Goal: Check status: Check status

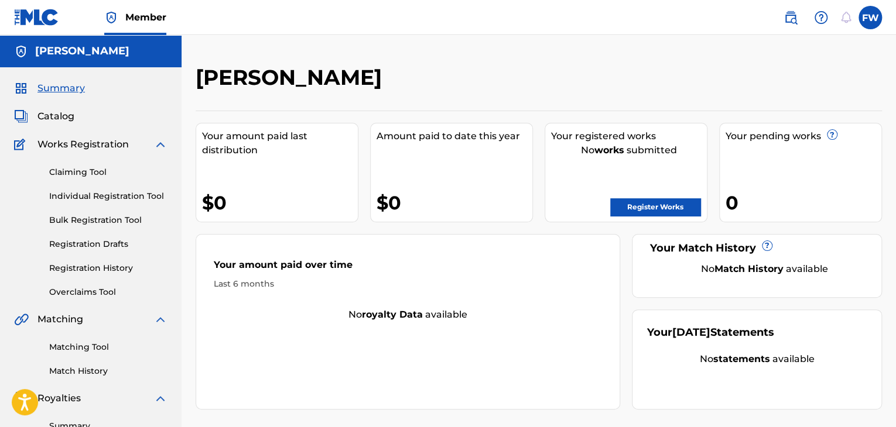
click at [83, 265] on link "Registration History" at bounding box center [108, 268] width 118 height 12
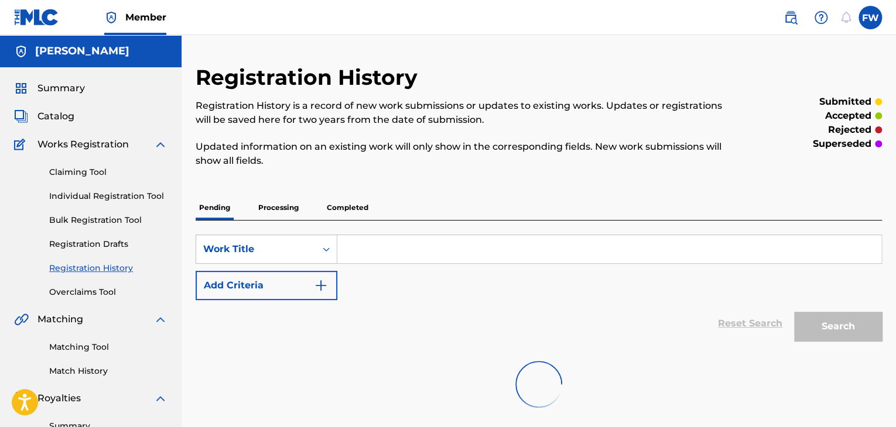
click at [296, 204] on p "Processing" at bounding box center [278, 208] width 47 height 25
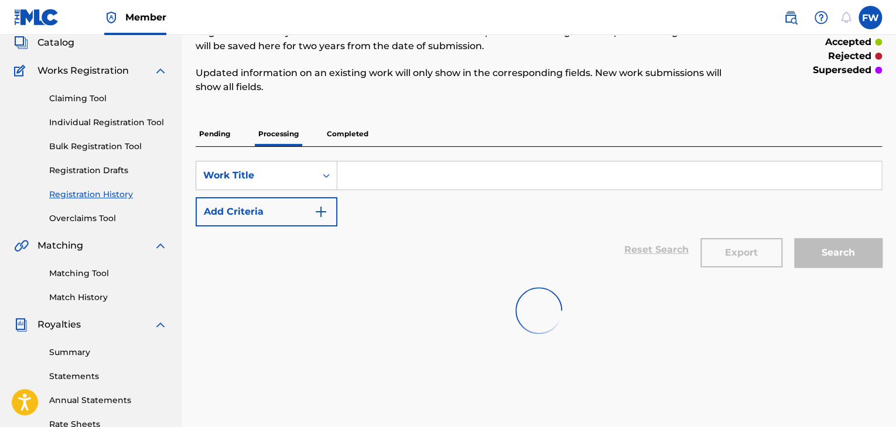
scroll to position [59, 0]
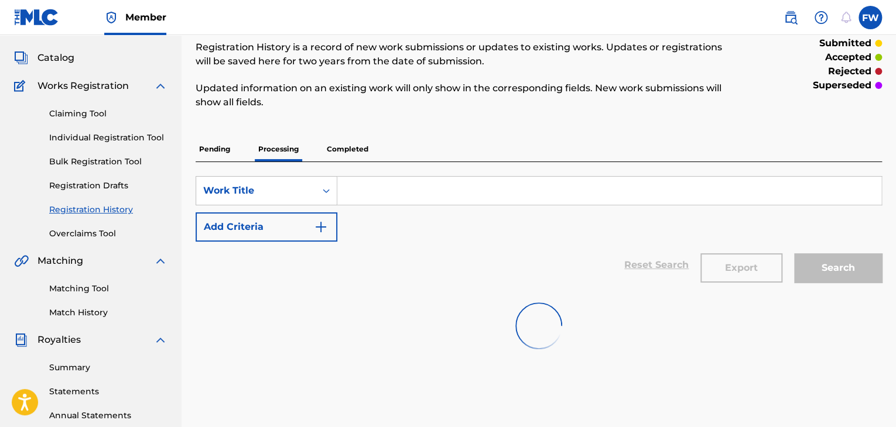
click at [354, 154] on p "Completed" at bounding box center [347, 149] width 49 height 25
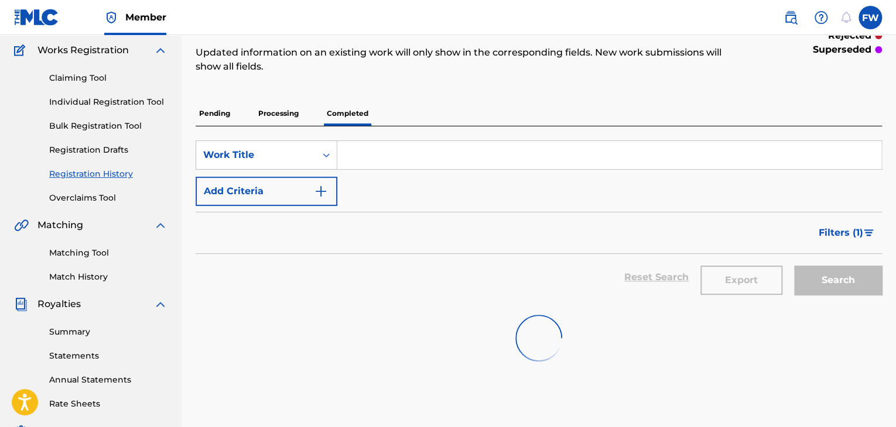
scroll to position [59, 0]
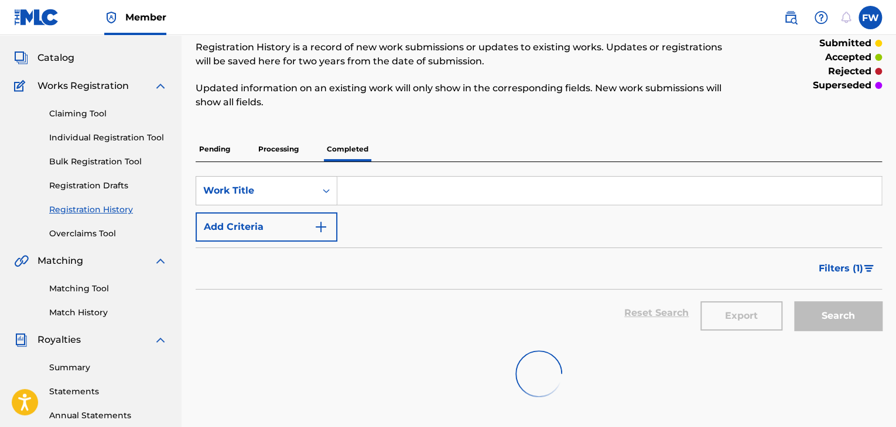
click at [282, 151] on p "Processing" at bounding box center [278, 149] width 47 height 25
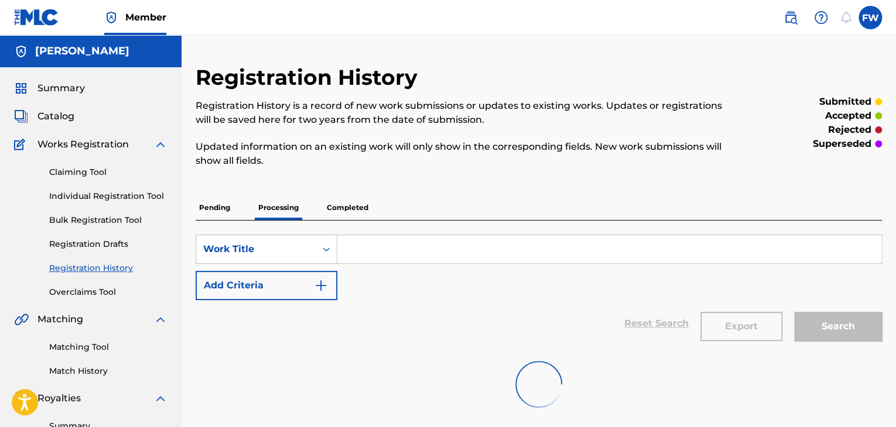
click at [208, 203] on p "Pending" at bounding box center [215, 208] width 38 height 25
click at [254, 201] on div "Pending Processing Completed" at bounding box center [539, 208] width 686 height 25
click at [267, 206] on p "Processing" at bounding box center [278, 208] width 47 height 25
click at [351, 207] on p "Completed" at bounding box center [347, 208] width 49 height 25
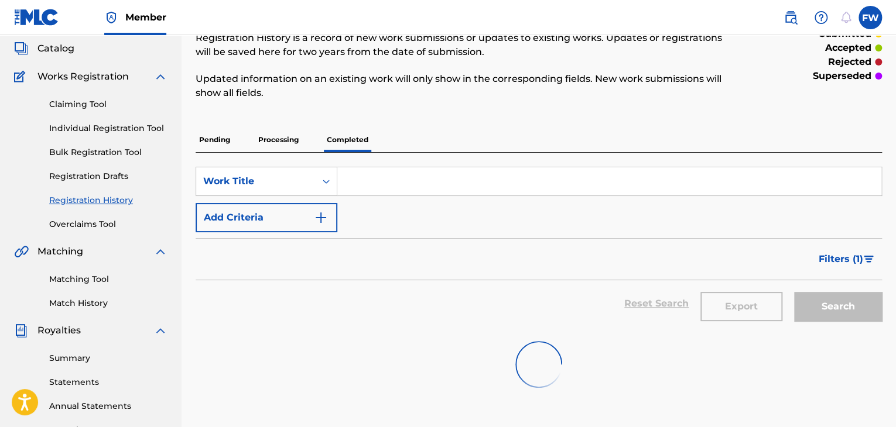
scroll to position [64, 0]
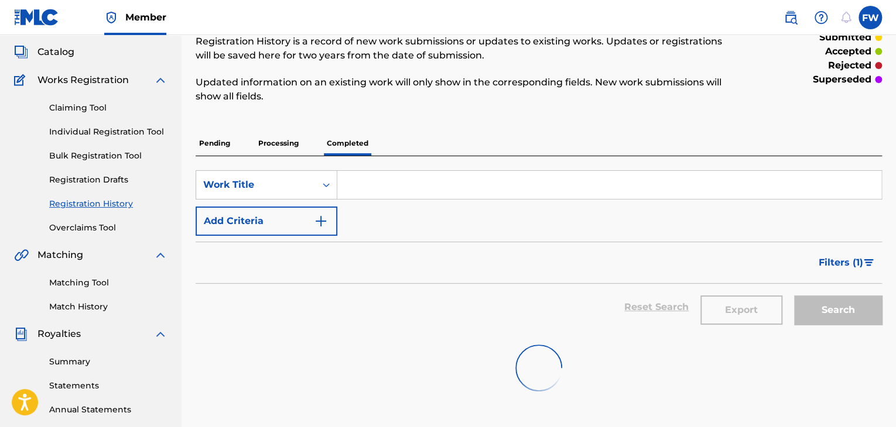
click at [94, 227] on link "Overclaims Tool" at bounding box center [108, 228] width 118 height 12
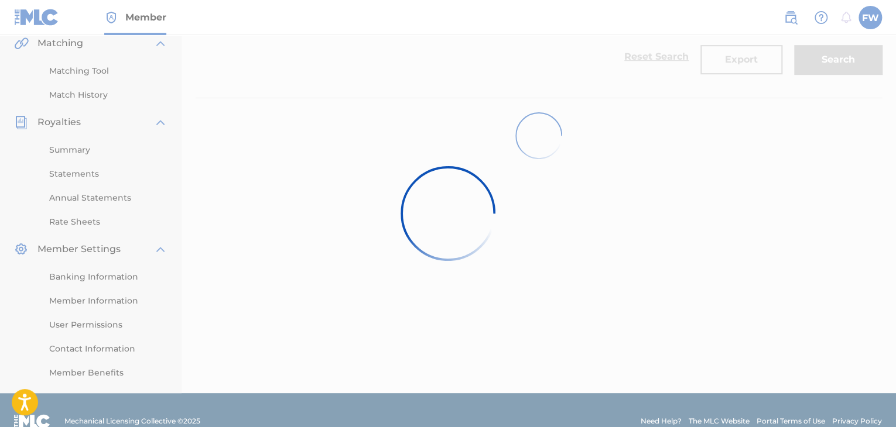
scroll to position [6, 0]
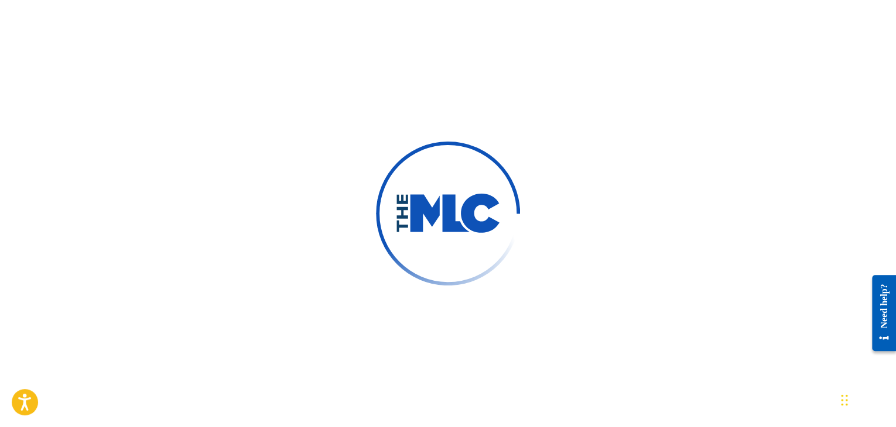
click at [152, 29] on div at bounding box center [448, 213] width 896 height 427
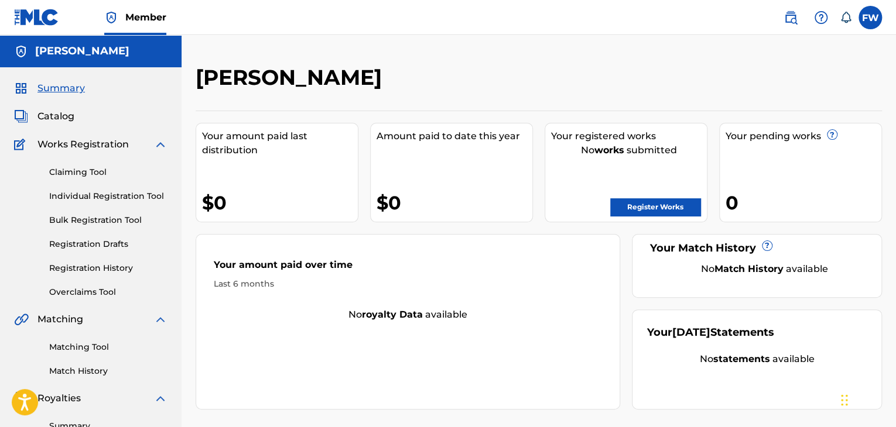
click at [75, 261] on div "Claiming Tool Individual Registration Tool Bulk Registration Tool Registration …" at bounding box center [90, 225] width 153 height 147
click at [96, 269] on link "Registration History" at bounding box center [108, 268] width 118 height 12
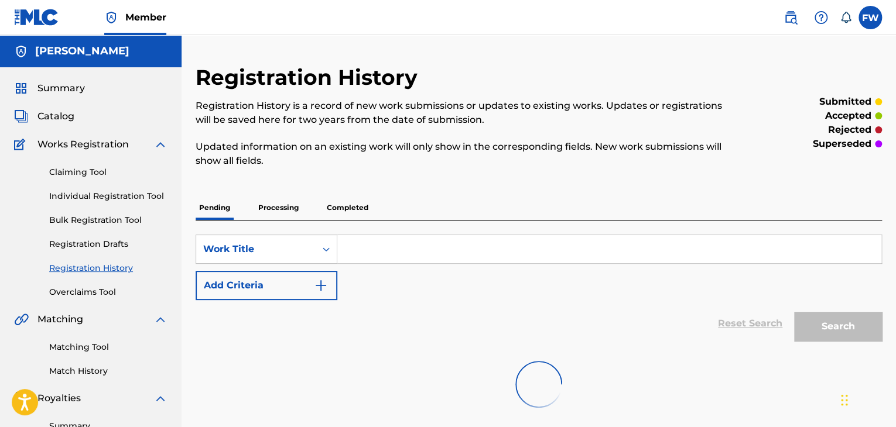
click at [281, 210] on p "Processing" at bounding box center [278, 208] width 47 height 25
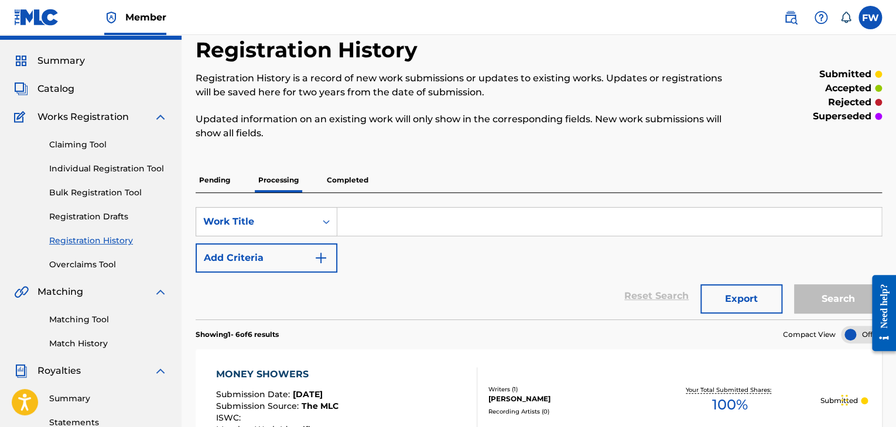
scroll to position [12, 0]
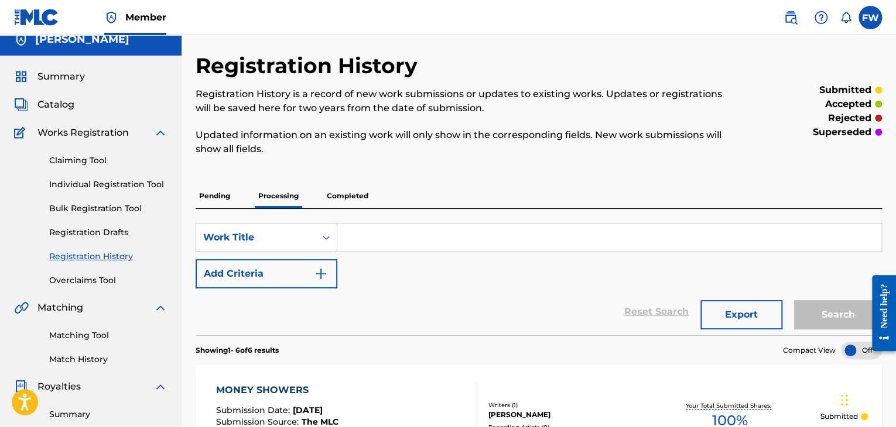
click at [356, 197] on p "Completed" at bounding box center [347, 196] width 49 height 25
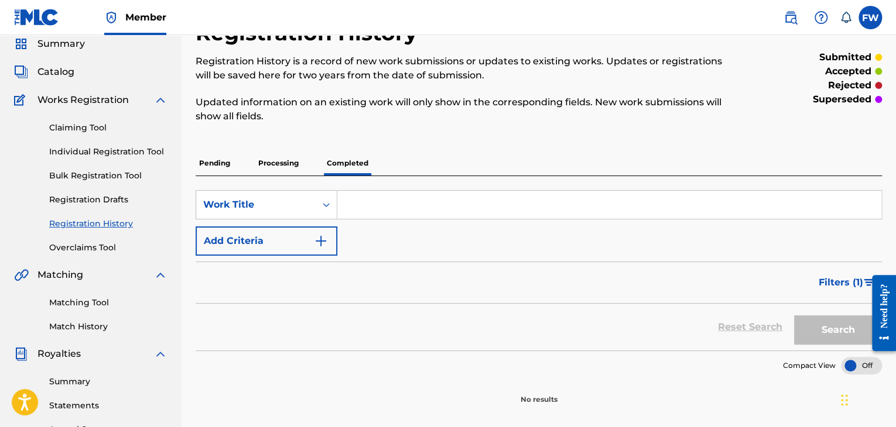
scroll to position [6, 0]
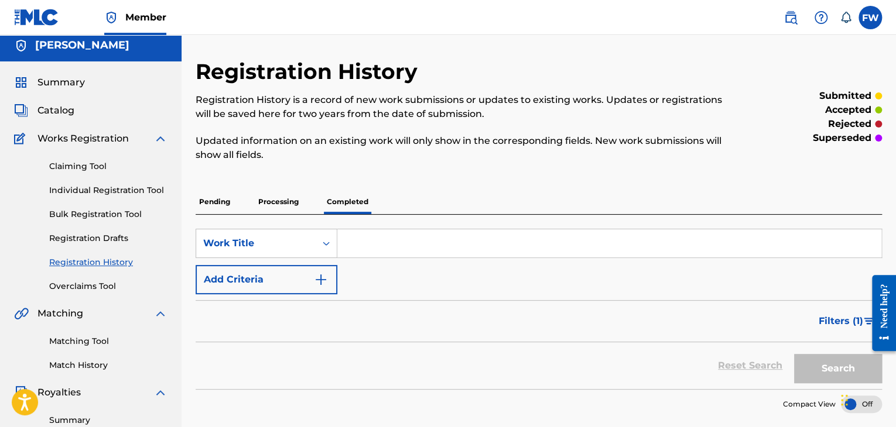
click at [297, 196] on p "Processing" at bounding box center [278, 202] width 47 height 25
